Goal: Find specific page/section: Find specific page/section

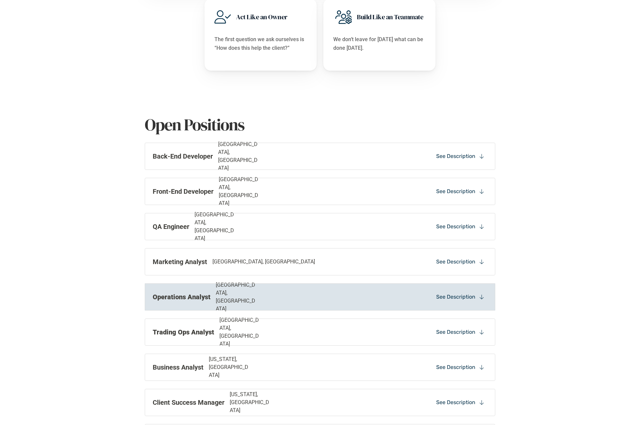
scroll to position [393, 0]
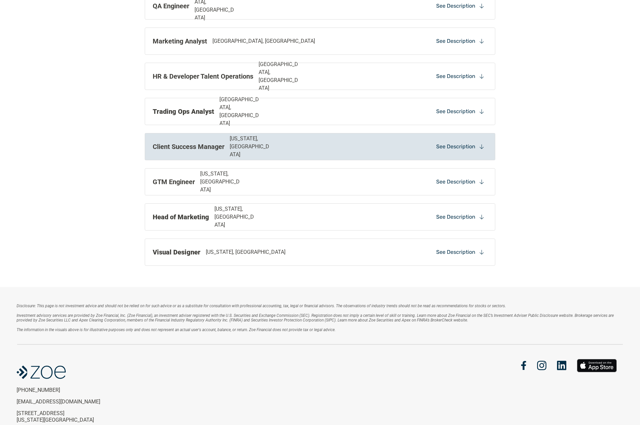
scroll to position [618, 0]
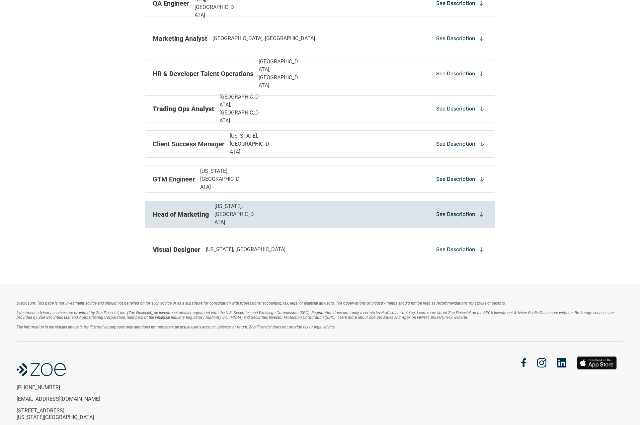
click at [187, 215] on strong "Head of Marketing" at bounding box center [181, 215] width 56 height 8
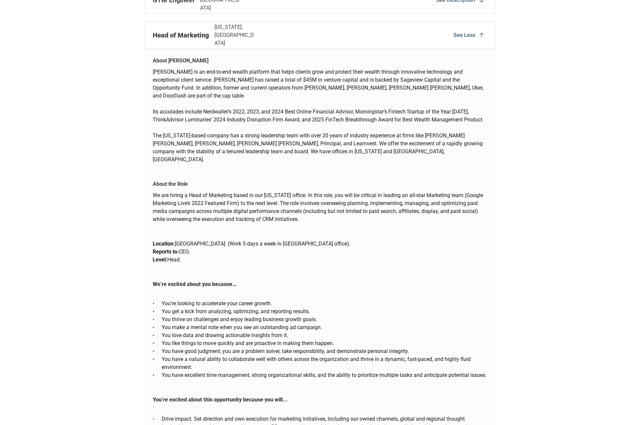
scroll to position [799, 0]
